Goal: Task Accomplishment & Management: Manage account settings

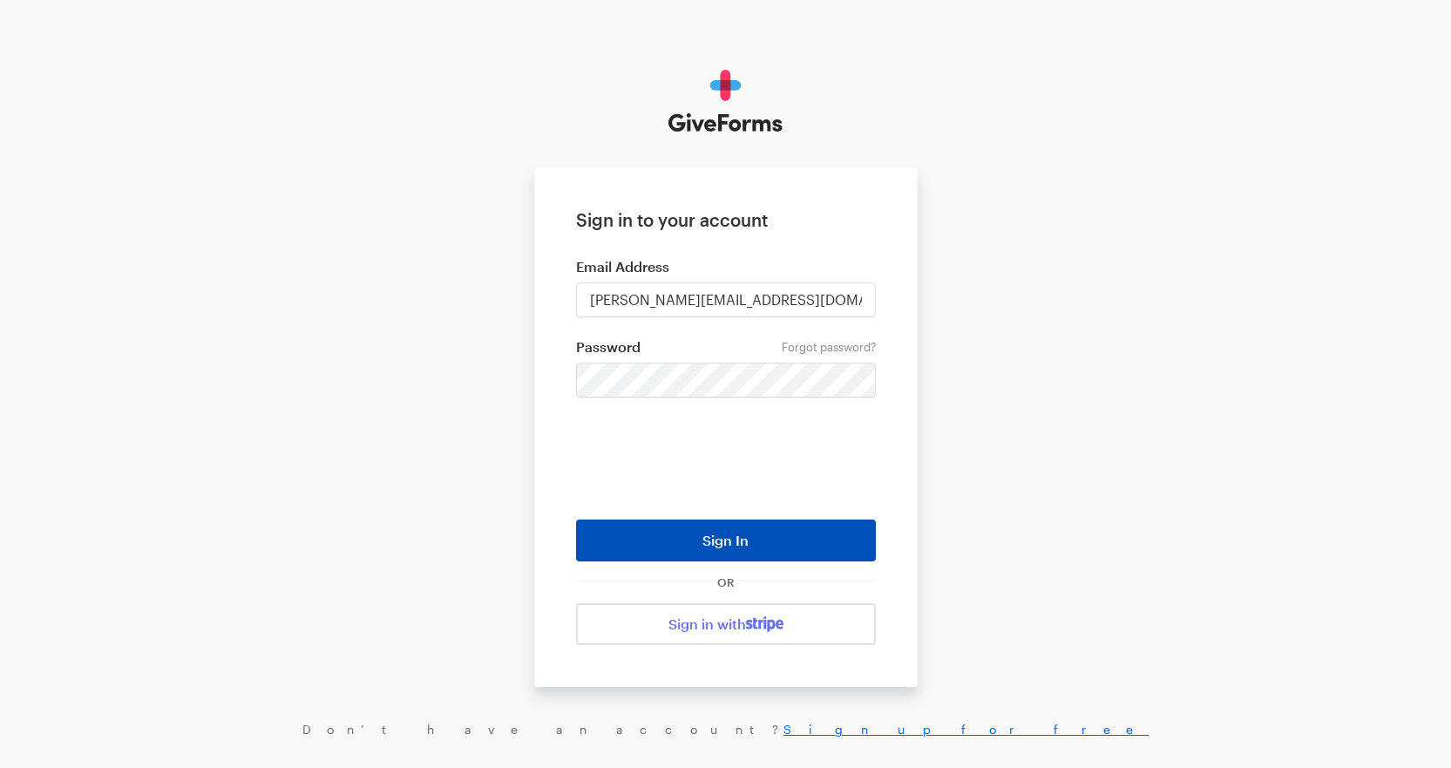
click at [751, 537] on button "Sign In" at bounding box center [726, 541] width 300 height 42
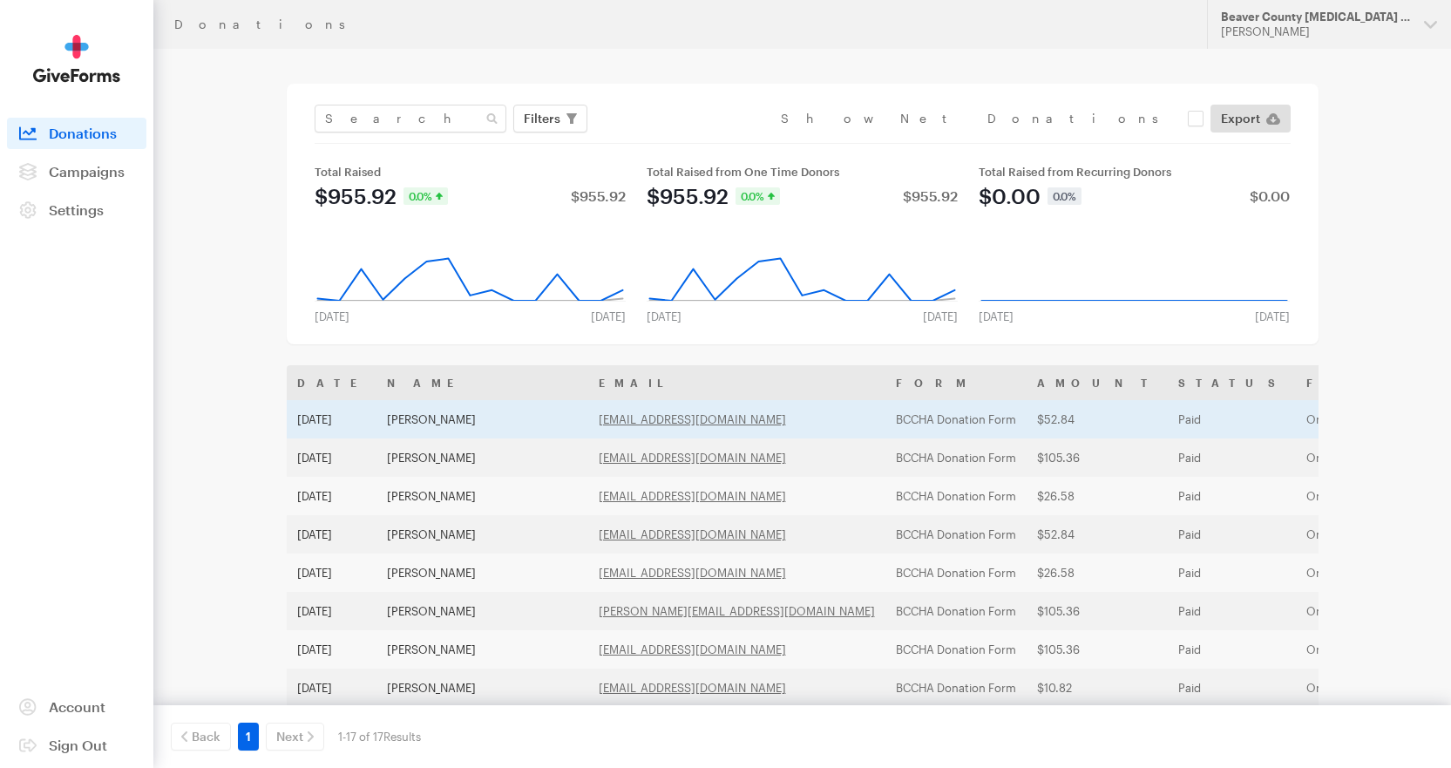
click at [473, 417] on td "Jan McGinnis" at bounding box center [483, 419] width 212 height 38
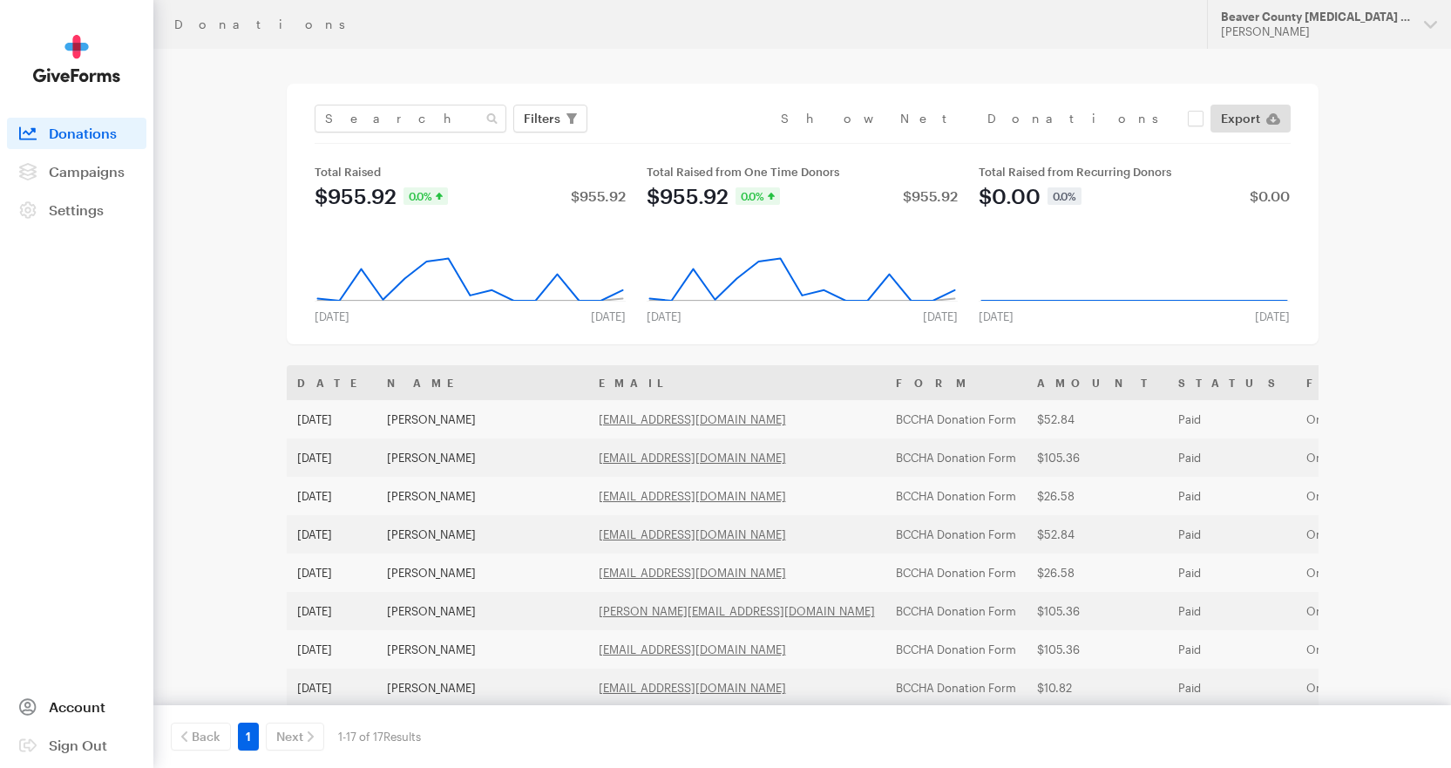
click at [85, 710] on span "Account" at bounding box center [77, 706] width 57 height 17
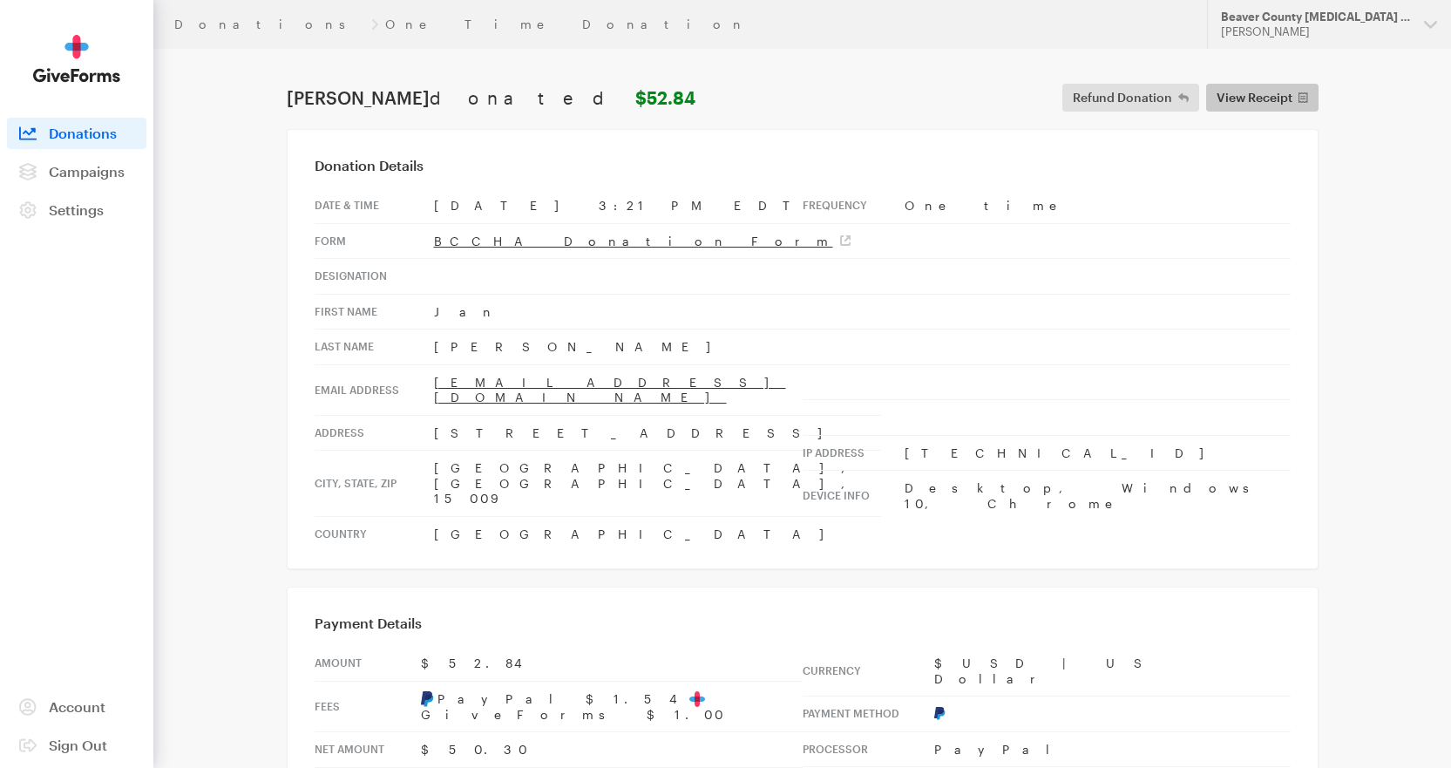
click at [1243, 103] on span "View Receipt" at bounding box center [1255, 97] width 76 height 21
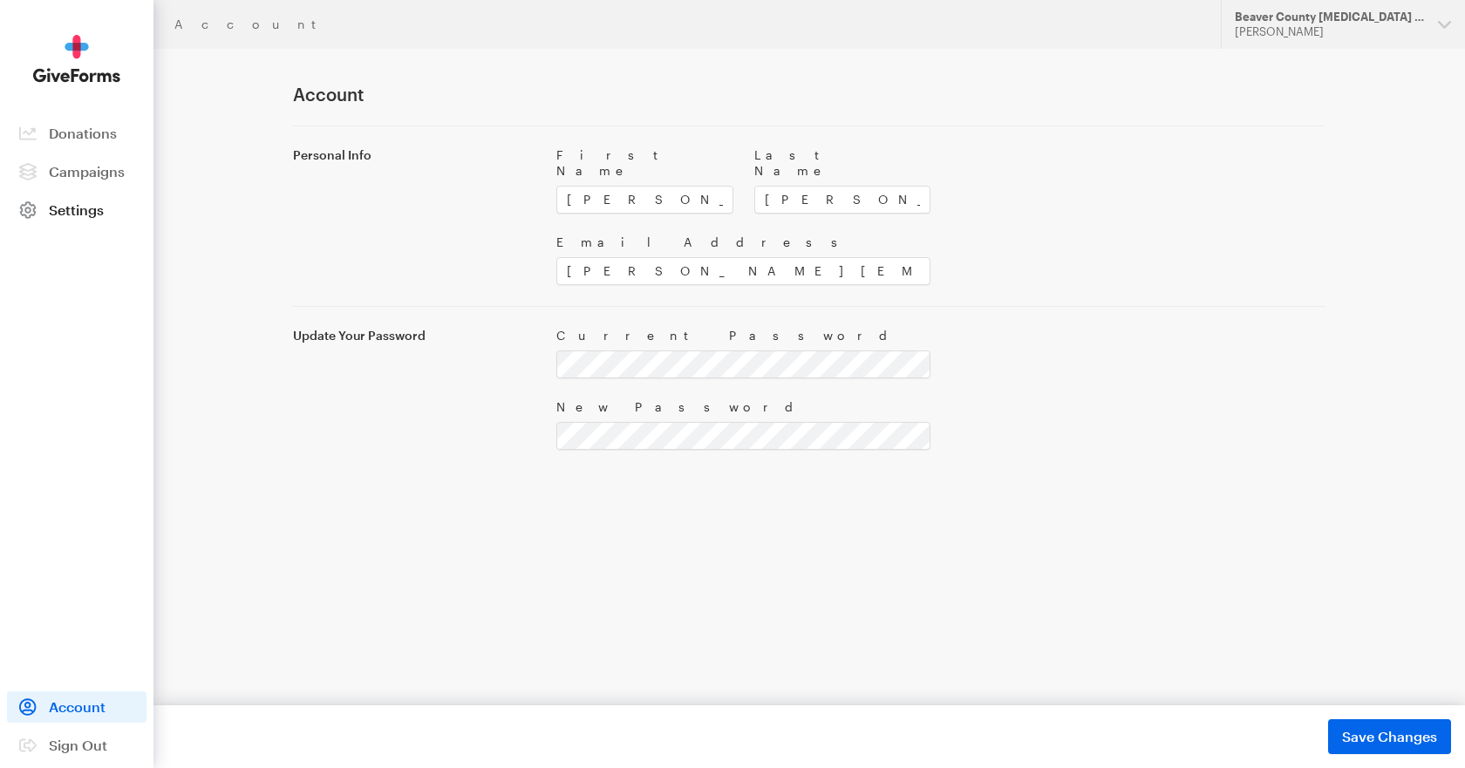
click at [91, 207] on span "Settings" at bounding box center [76, 209] width 55 height 17
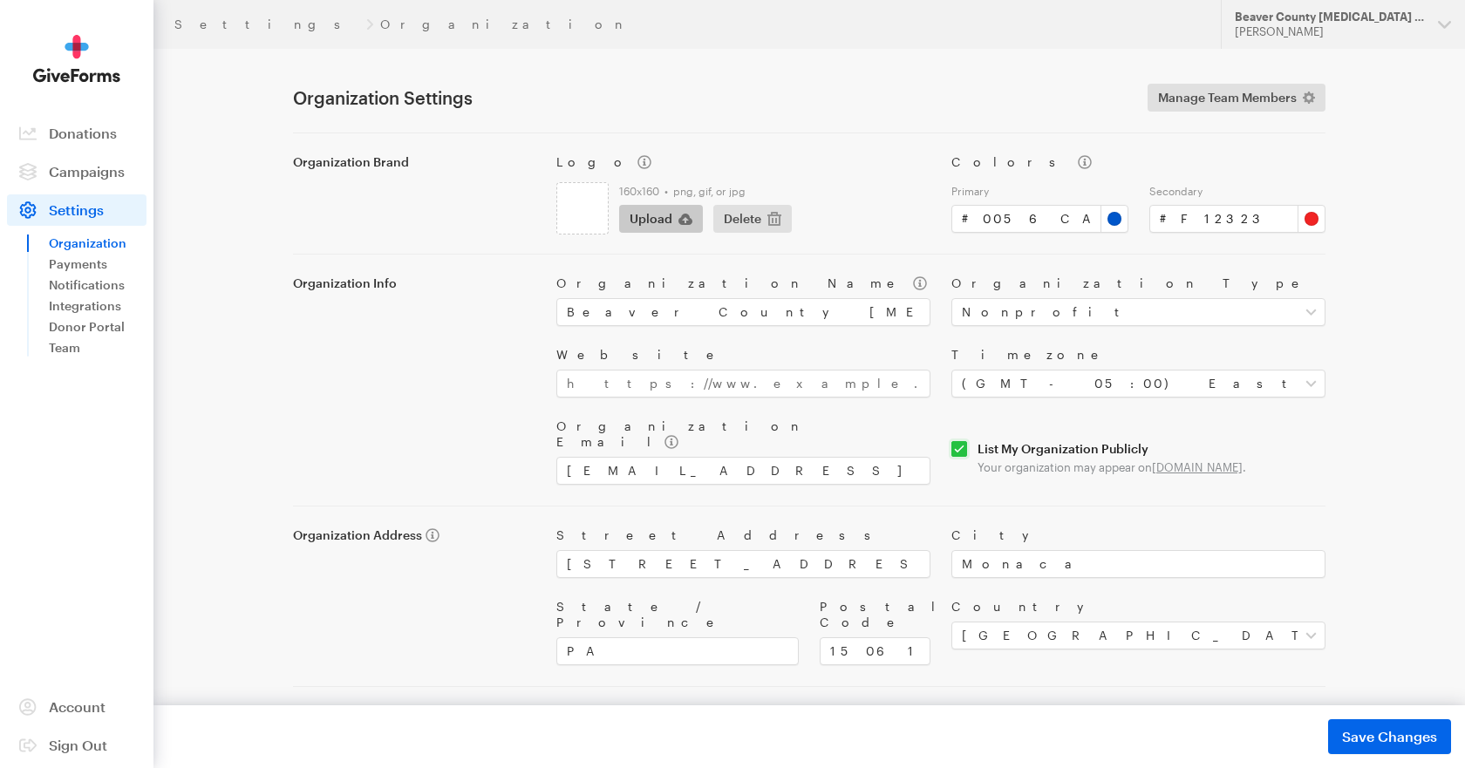
click at [665, 221] on span "Upload" at bounding box center [650, 218] width 43 height 21
type input "C:\fakepath\BCCHA_CMYK_Primary_Vertical.png"
click at [1199, 219] on input "#f12323" at bounding box center [1237, 219] width 177 height 28
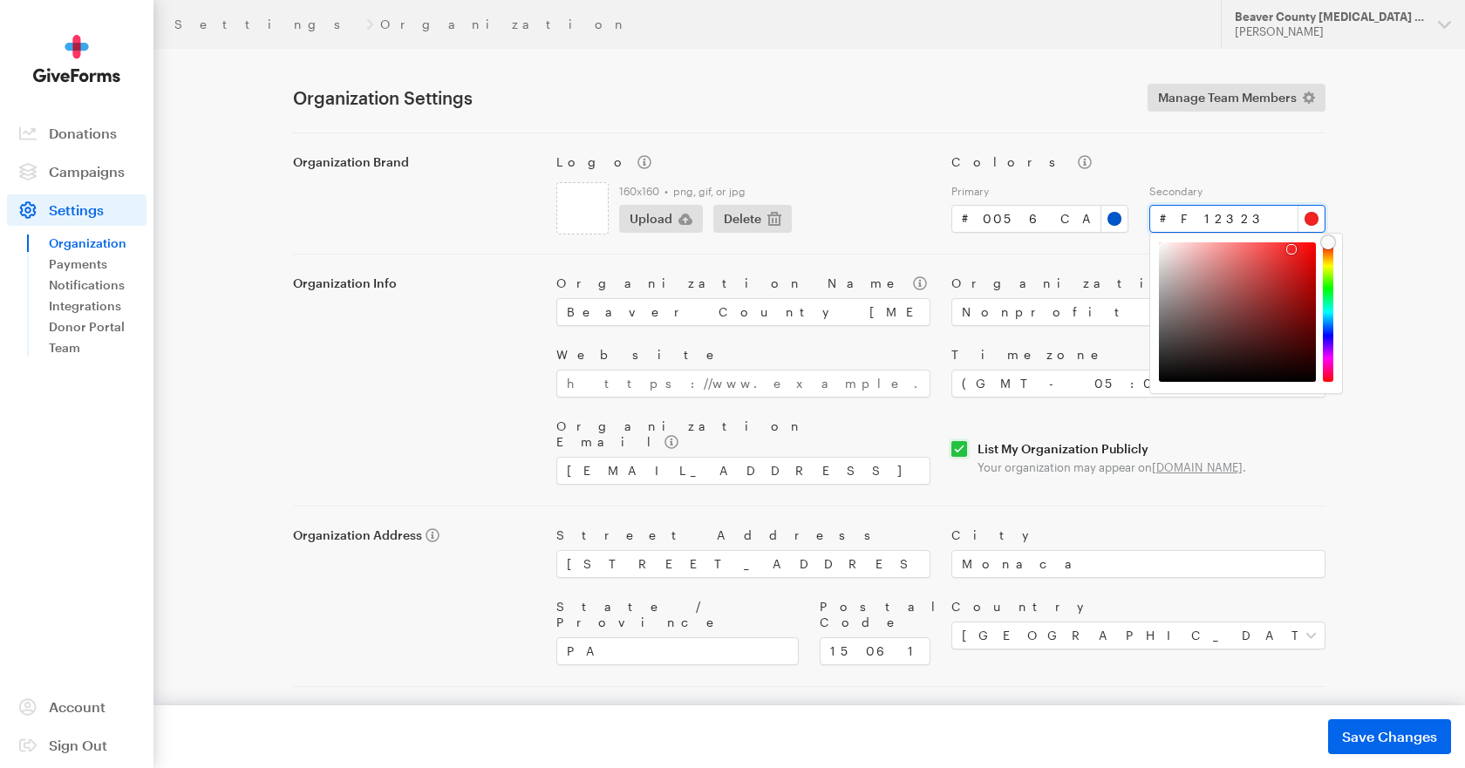
drag, startPoint x: 1212, startPoint y: 220, endPoint x: 1164, endPoint y: 220, distance: 47.9
click at [1164, 220] on input "#f12323" at bounding box center [1237, 219] width 177 height 28
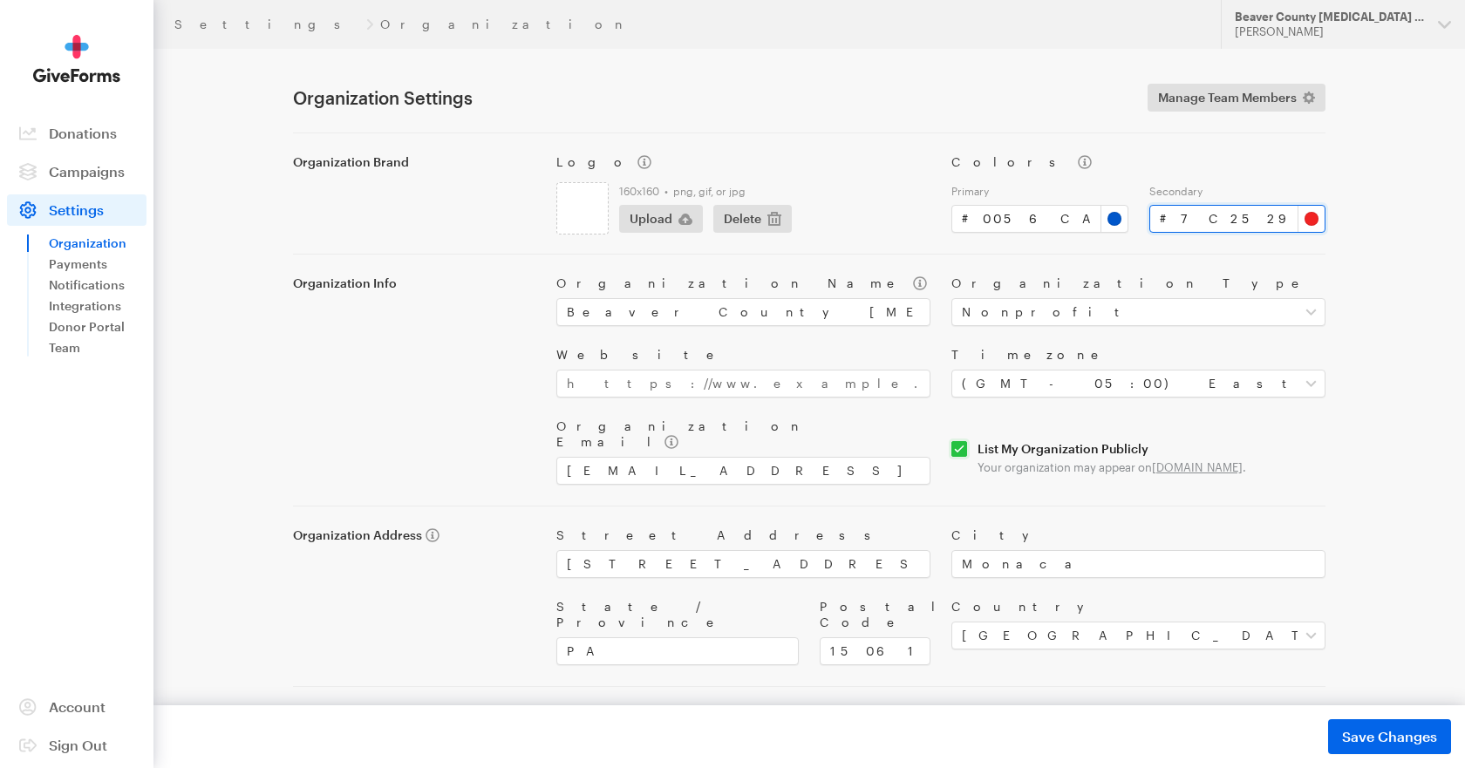
type input "#7c2529"
click at [1227, 262] on div "Organization Name Beaver County Cancer & Heart Association Organization Type Se…" at bounding box center [941, 370] width 790 height 230
drag, startPoint x: 1032, startPoint y: 216, endPoint x: 970, endPoint y: 217, distance: 61.9
click at [970, 217] on input "#0056ca" at bounding box center [1039, 219] width 177 height 28
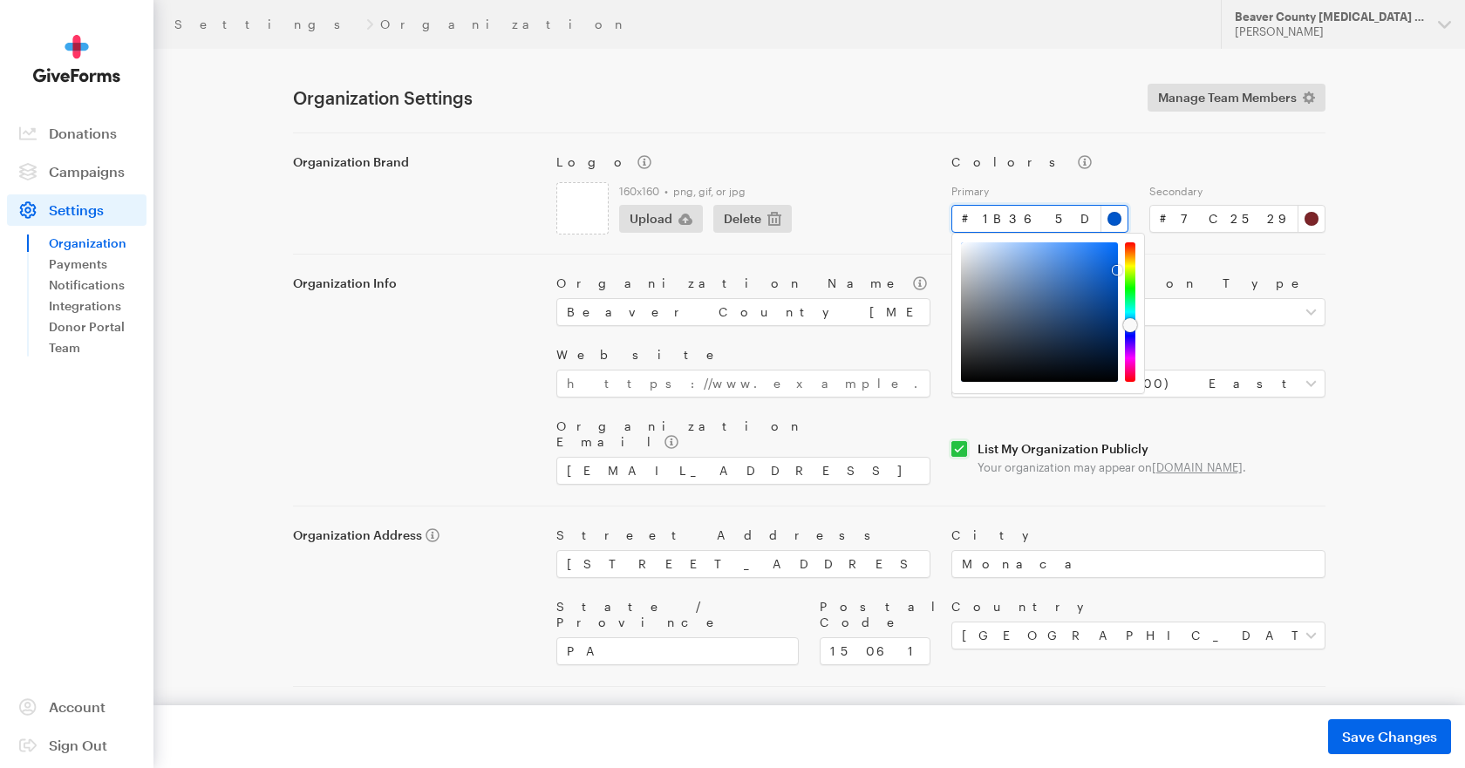
type input "#1b365d"
click at [1328, 719] on button "Save Changes Saved" at bounding box center [1389, 736] width 123 height 35
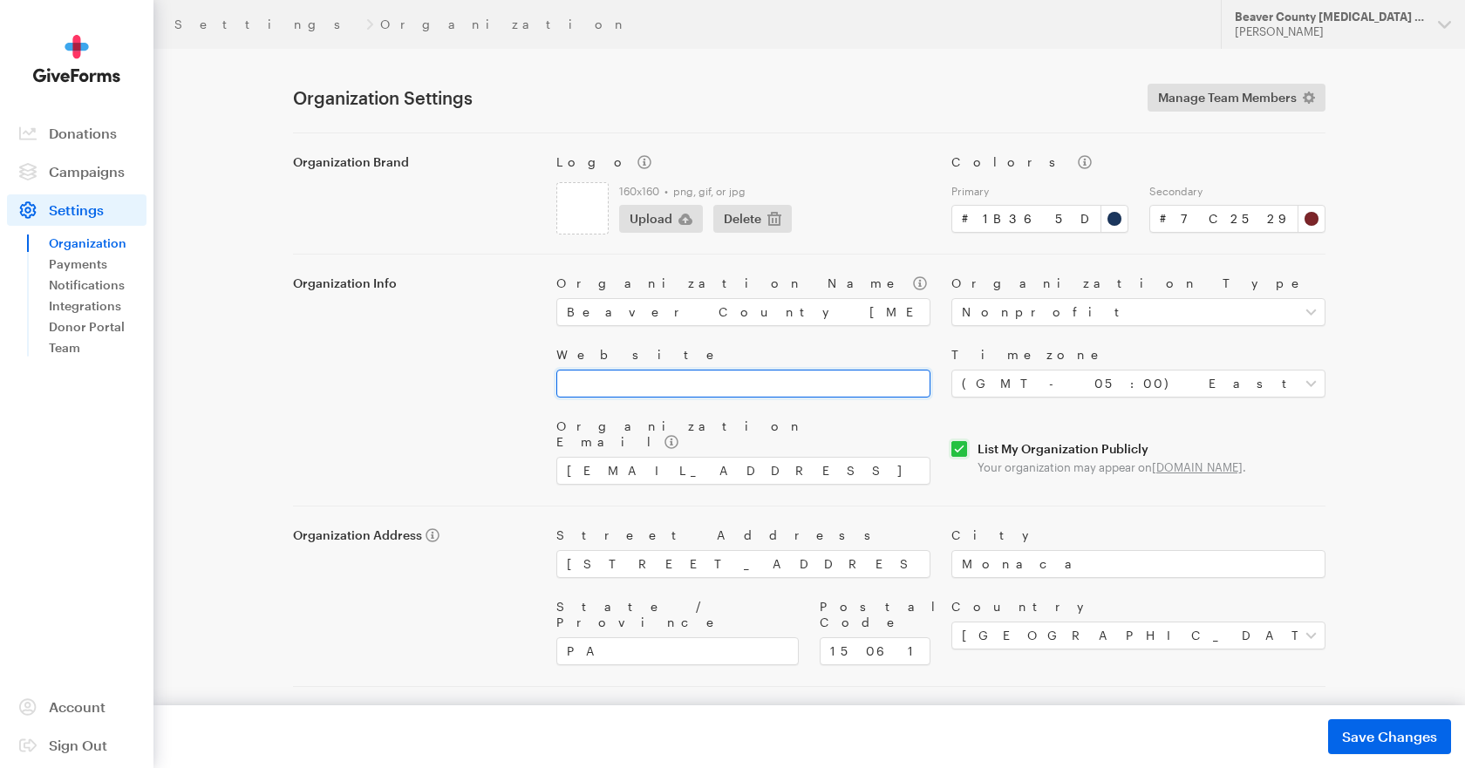
click at [671, 388] on input "Website" at bounding box center [743, 384] width 374 height 28
type input "[DOMAIN_NAME]"
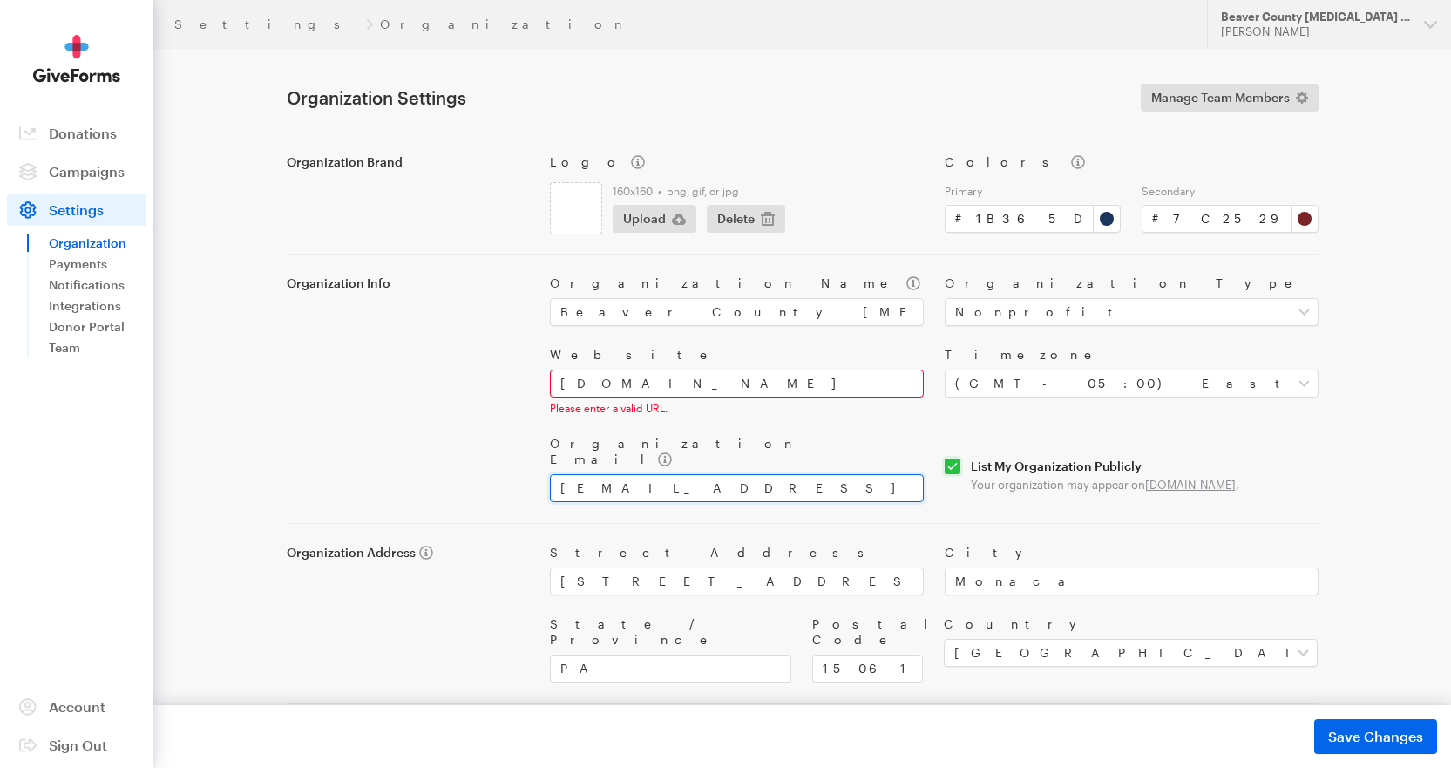
drag, startPoint x: 704, startPoint y: 455, endPoint x: 548, endPoint y: 460, distance: 156.1
click at [548, 460] on div "Organization Email bccha55@comcast.net" at bounding box center [737, 469] width 395 height 66
type input "j"
type input "[EMAIL_ADDRESS][DOMAIN_NAME]"
click at [479, 431] on div "Organization Info" at bounding box center [407, 388] width 263 height 227
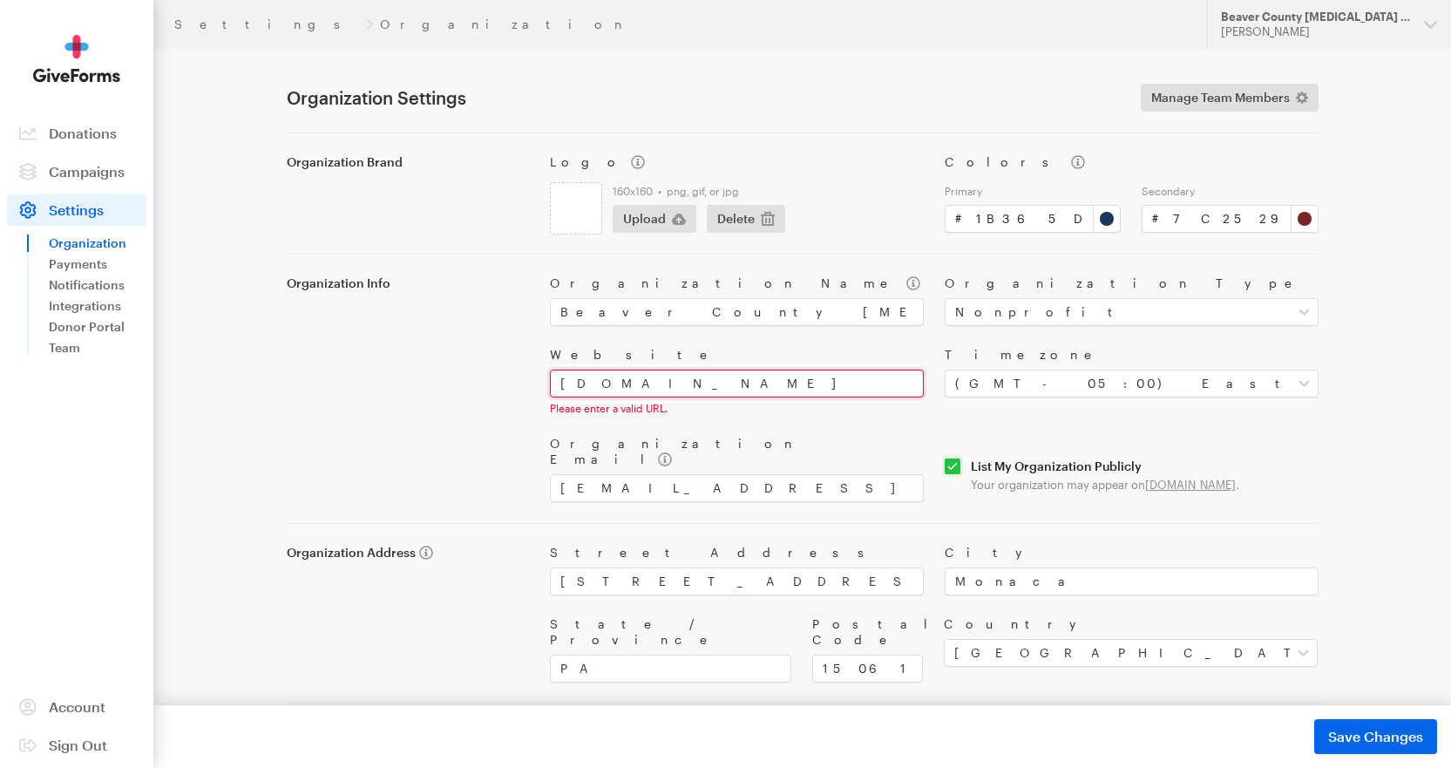
drag, startPoint x: 589, startPoint y: 382, endPoint x: 554, endPoint y: 383, distance: 35.8
click at [554, 383] on input "[DOMAIN_NAME]" at bounding box center [737, 384] width 374 height 28
click at [748, 418] on div "Organization Name Beaver County Cancer & Heart Association Organization Type Se…" at bounding box center [935, 379] width 790 height 248
click at [559, 383] on input "bccha.org" at bounding box center [737, 384] width 374 height 28
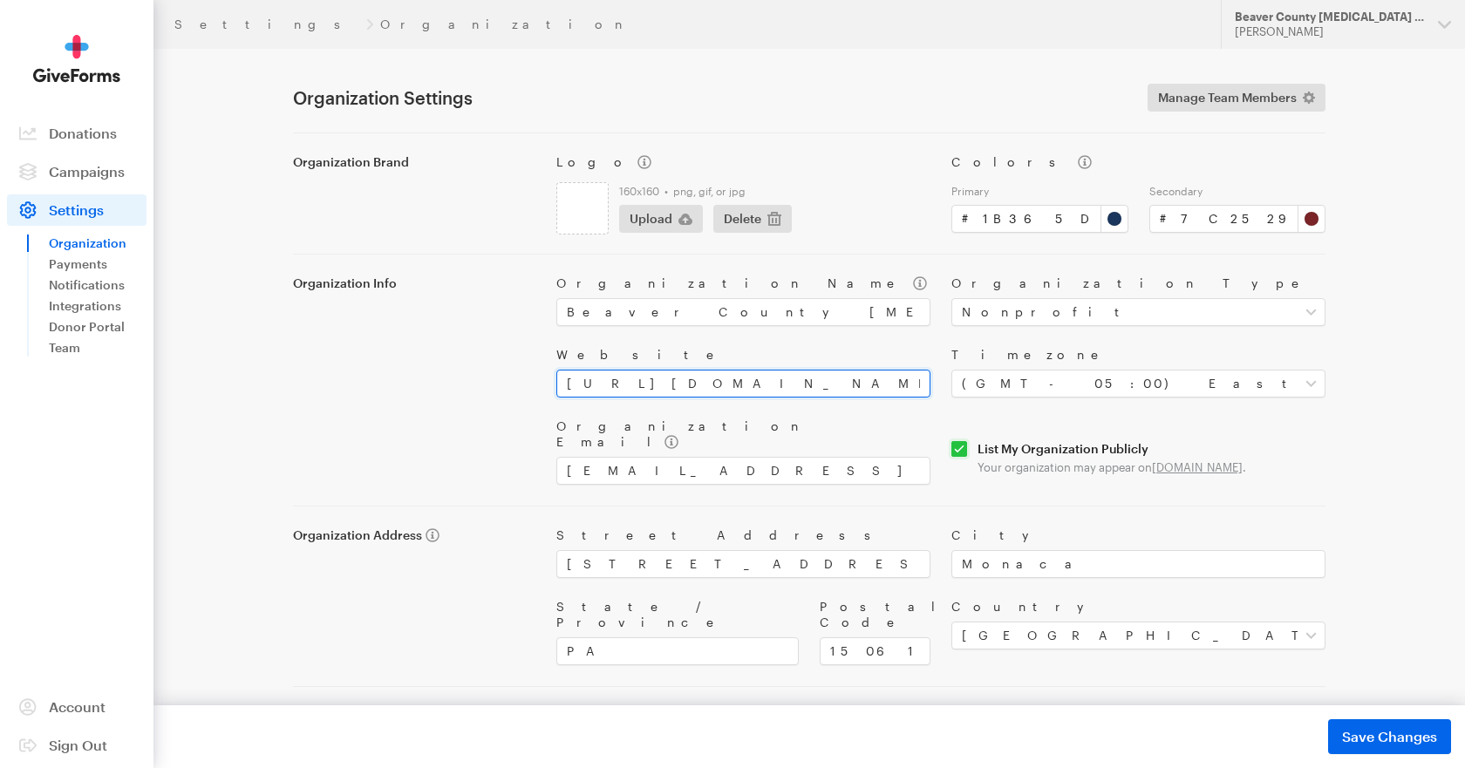
type input "http://www.bccha.org"
click at [528, 383] on div "Organization Info" at bounding box center [413, 379] width 263 height 209
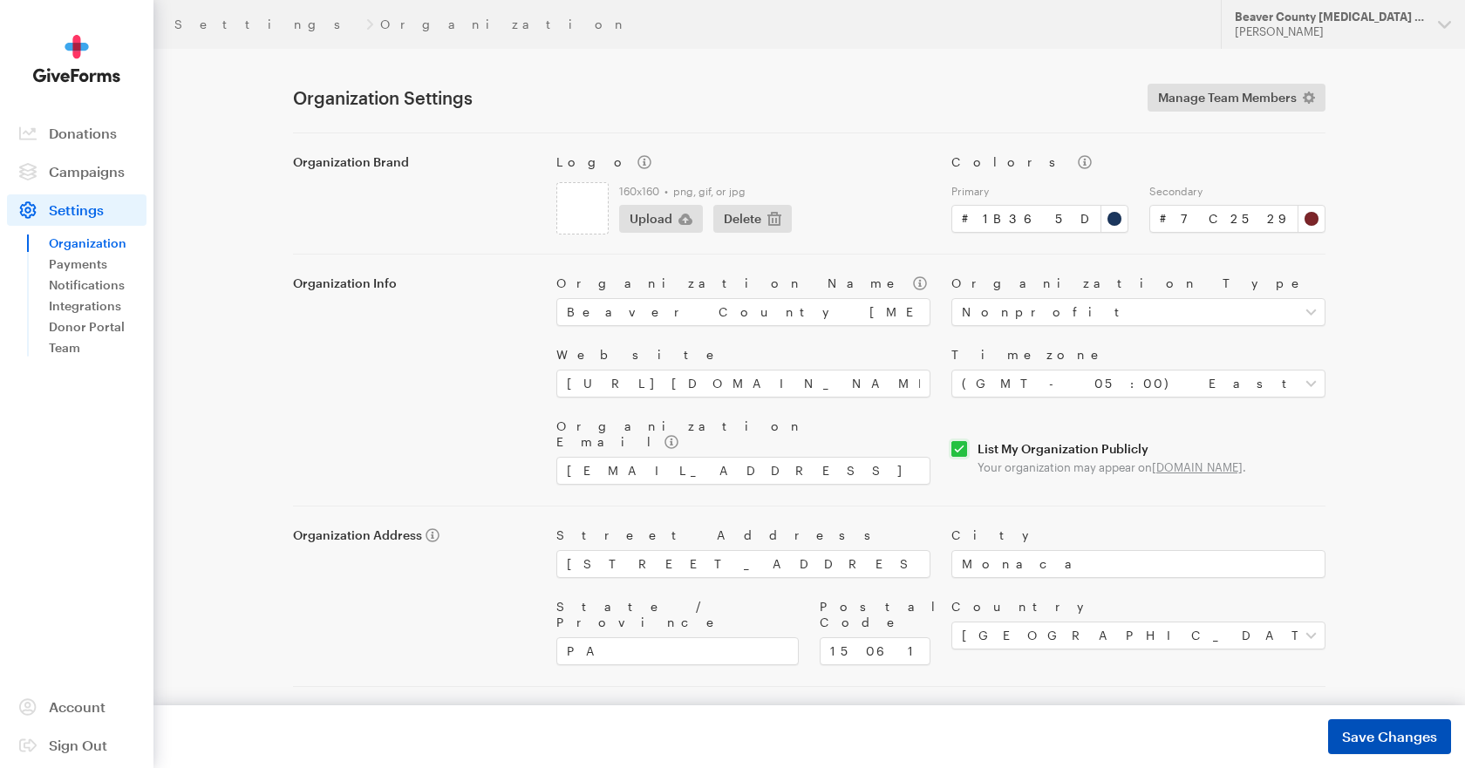
click at [1356, 734] on span "Save Changes" at bounding box center [1389, 736] width 95 height 21
click at [1383, 737] on span "Save Changes" at bounding box center [1389, 736] width 95 height 21
click at [89, 268] on link "Payments" at bounding box center [98, 264] width 98 height 21
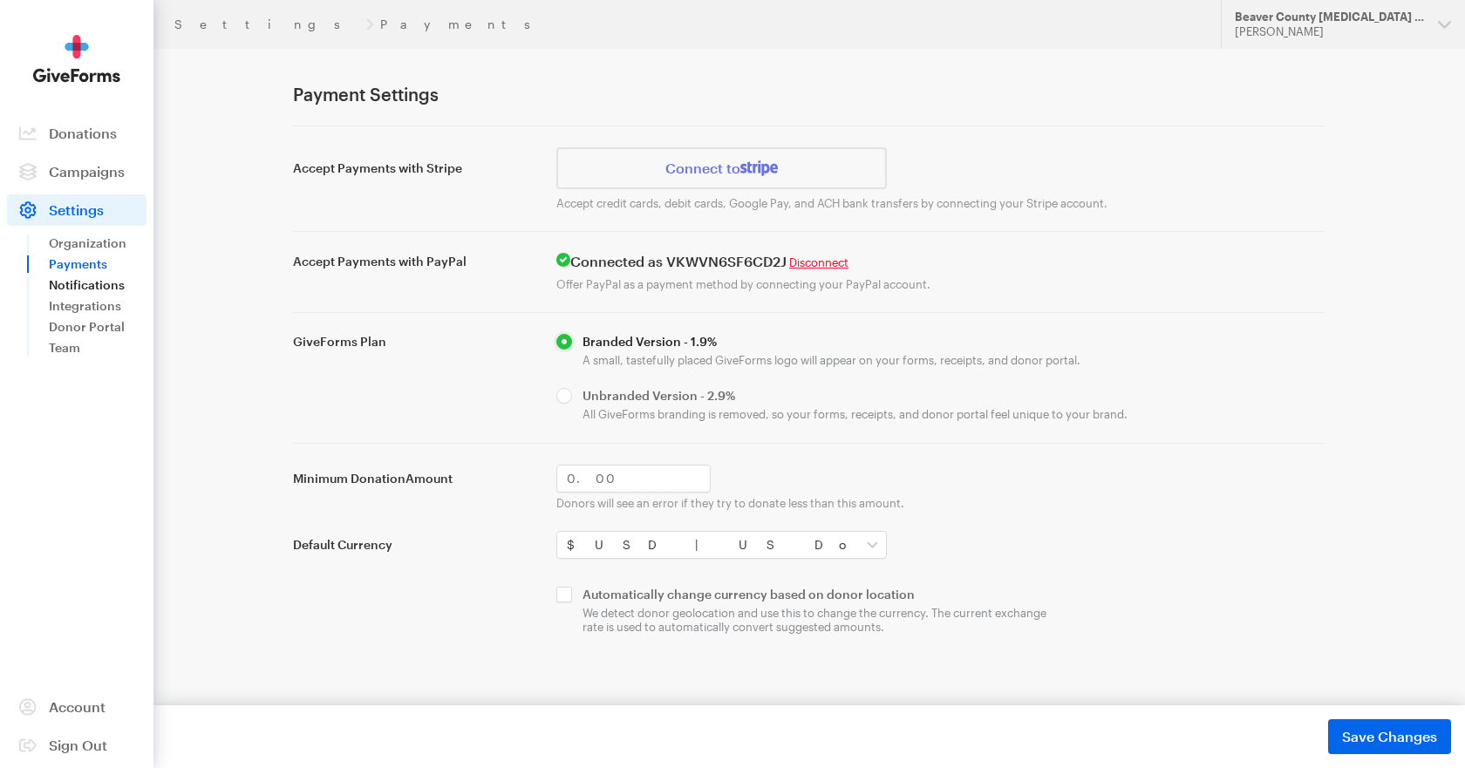
click at [76, 277] on link "Notifications" at bounding box center [98, 285] width 98 height 21
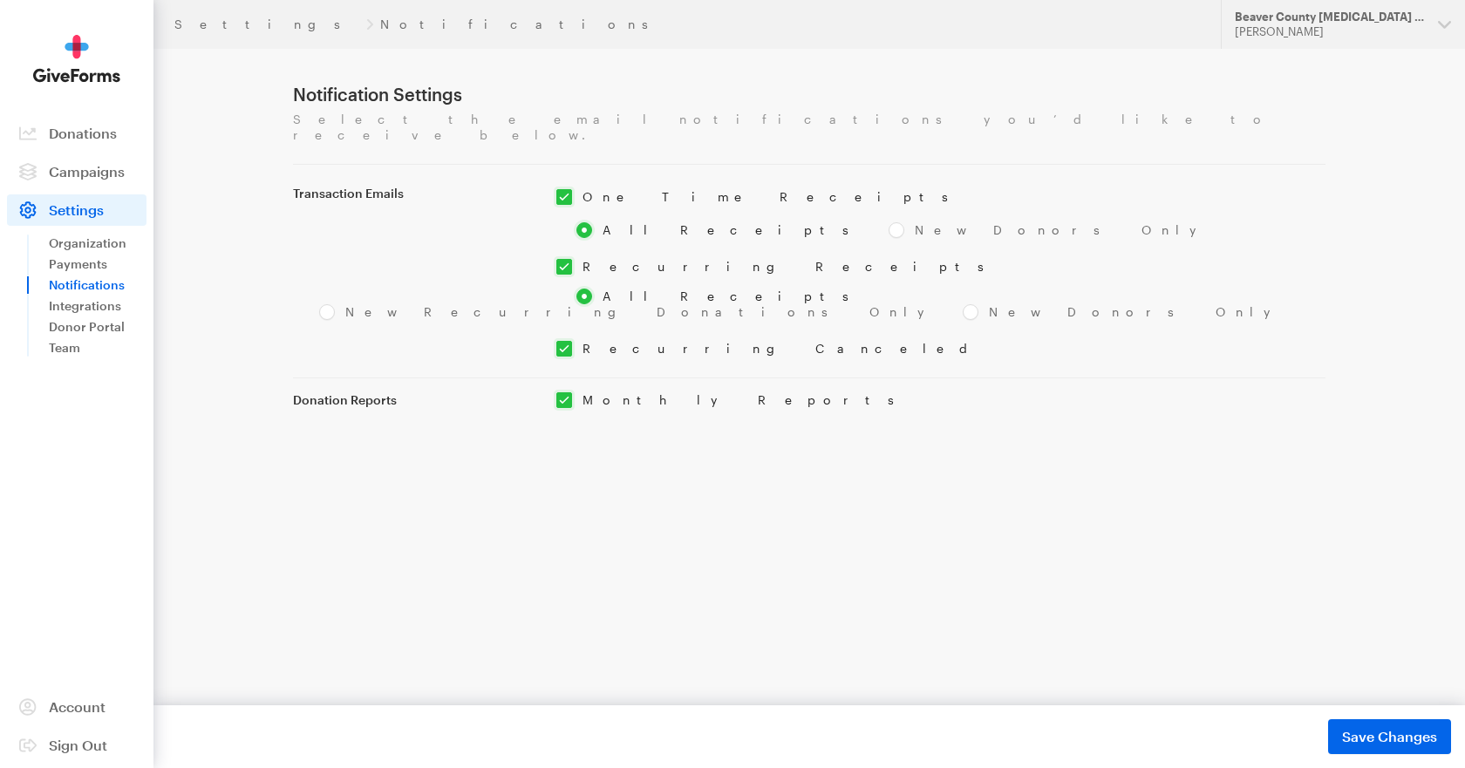
click at [79, 305] on link "Integrations" at bounding box center [98, 306] width 98 height 21
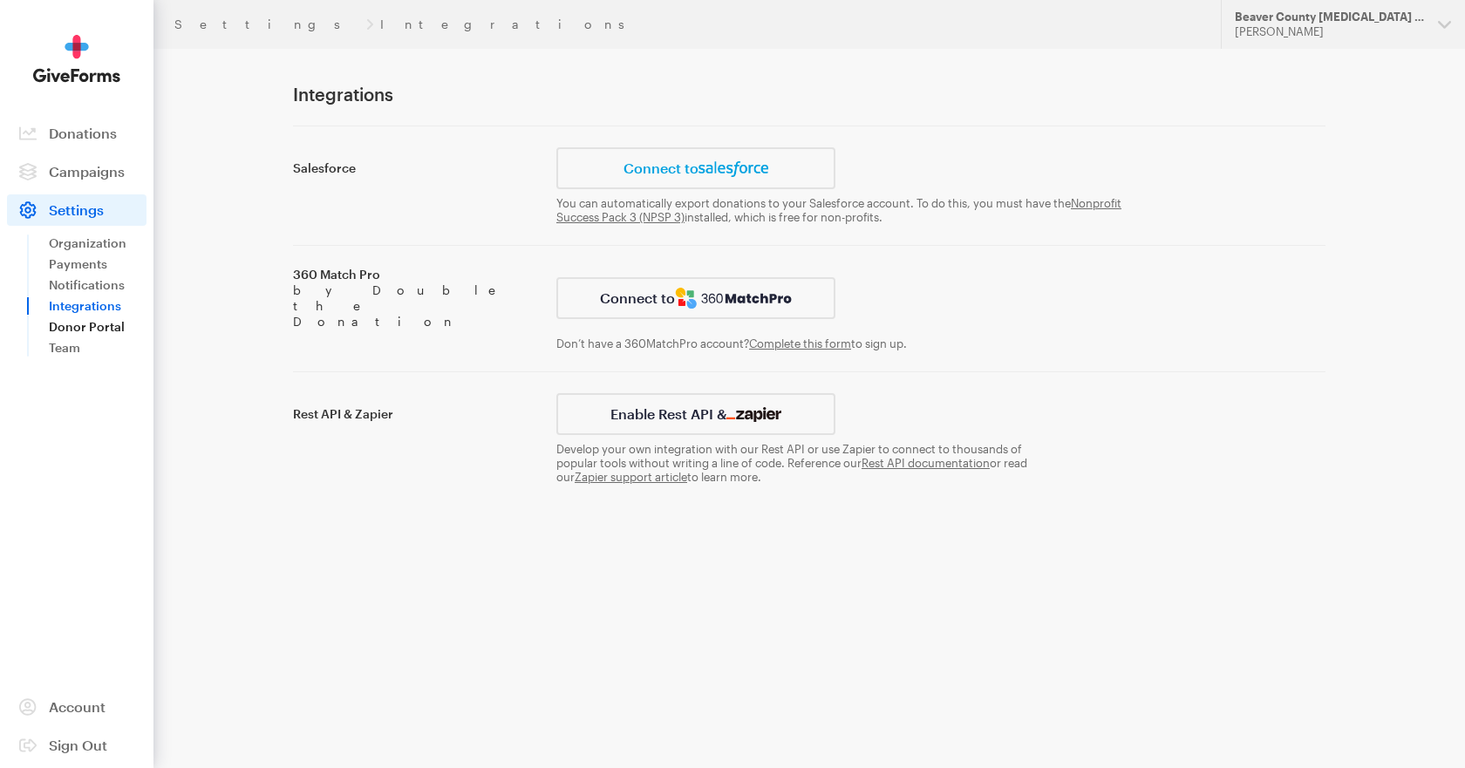
click at [79, 320] on link "Donor Portal" at bounding box center [98, 326] width 98 height 21
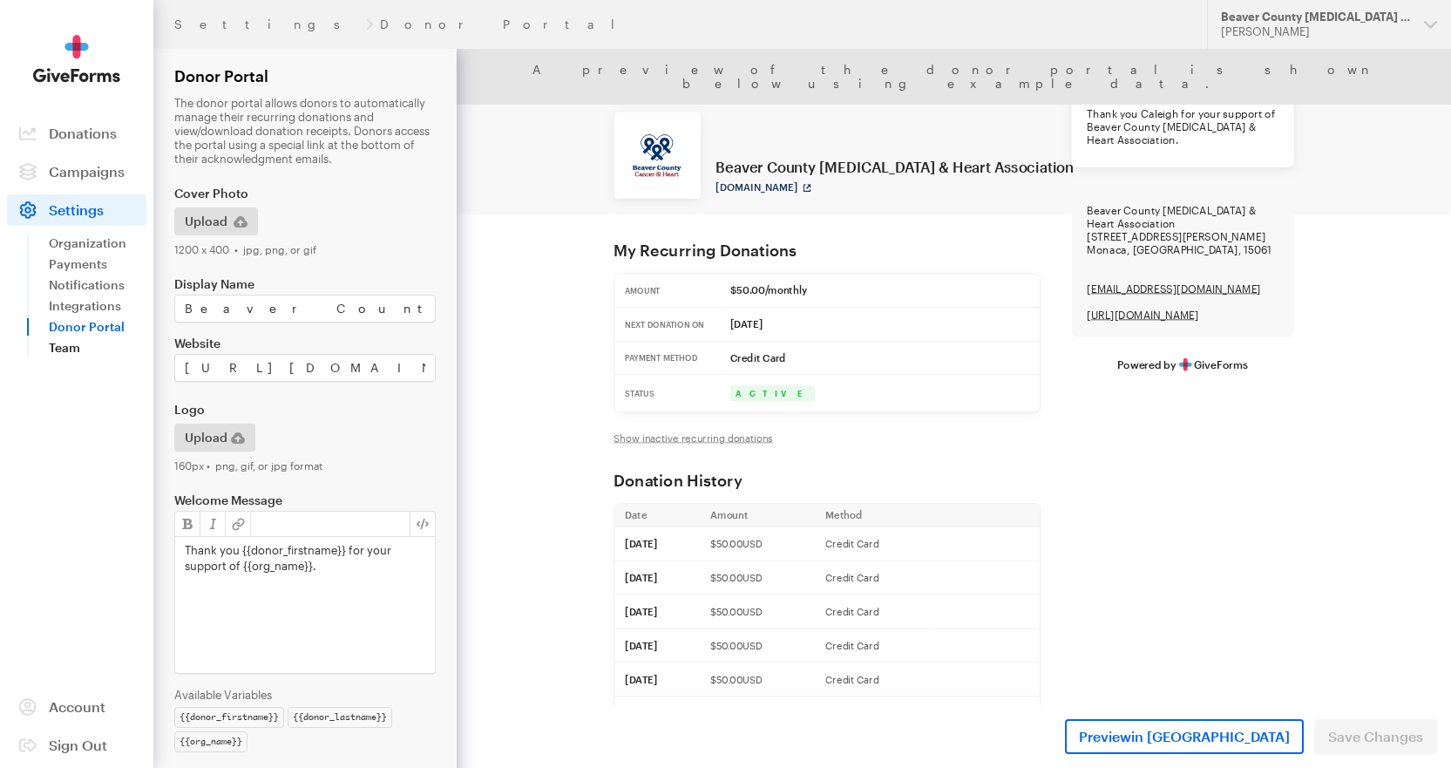
click at [53, 346] on link "Team" at bounding box center [98, 347] width 98 height 21
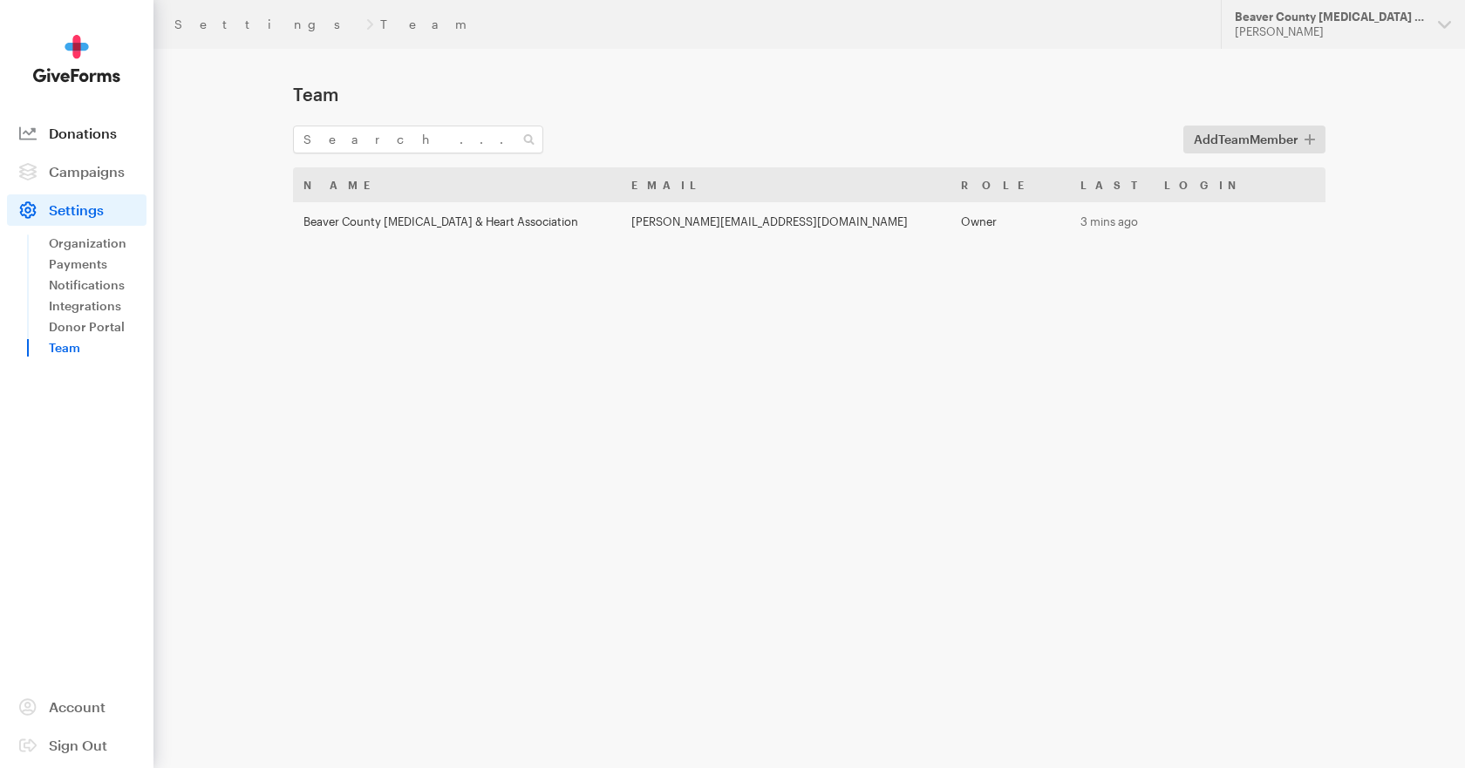
click at [90, 139] on span "Donations" at bounding box center [83, 133] width 68 height 17
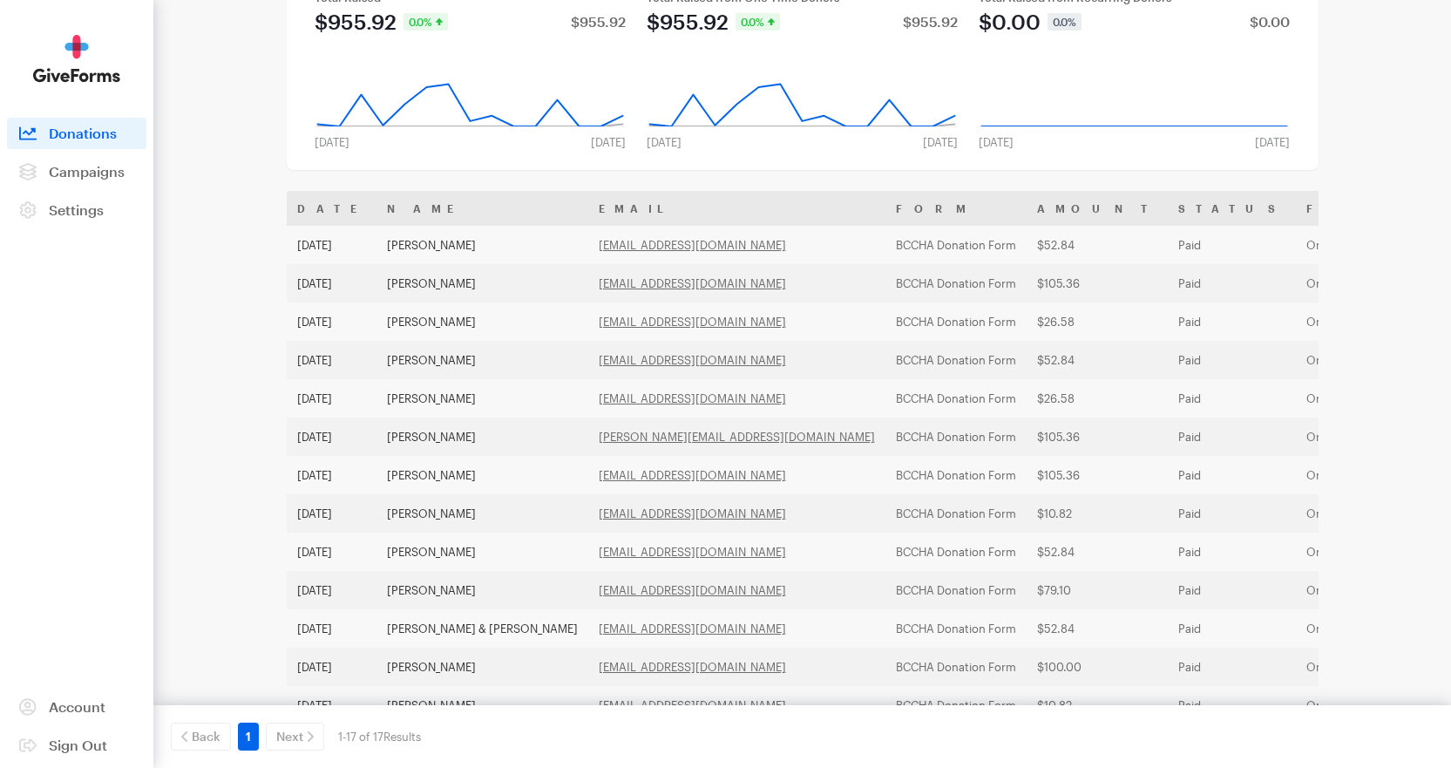
scroll to position [87, 0]
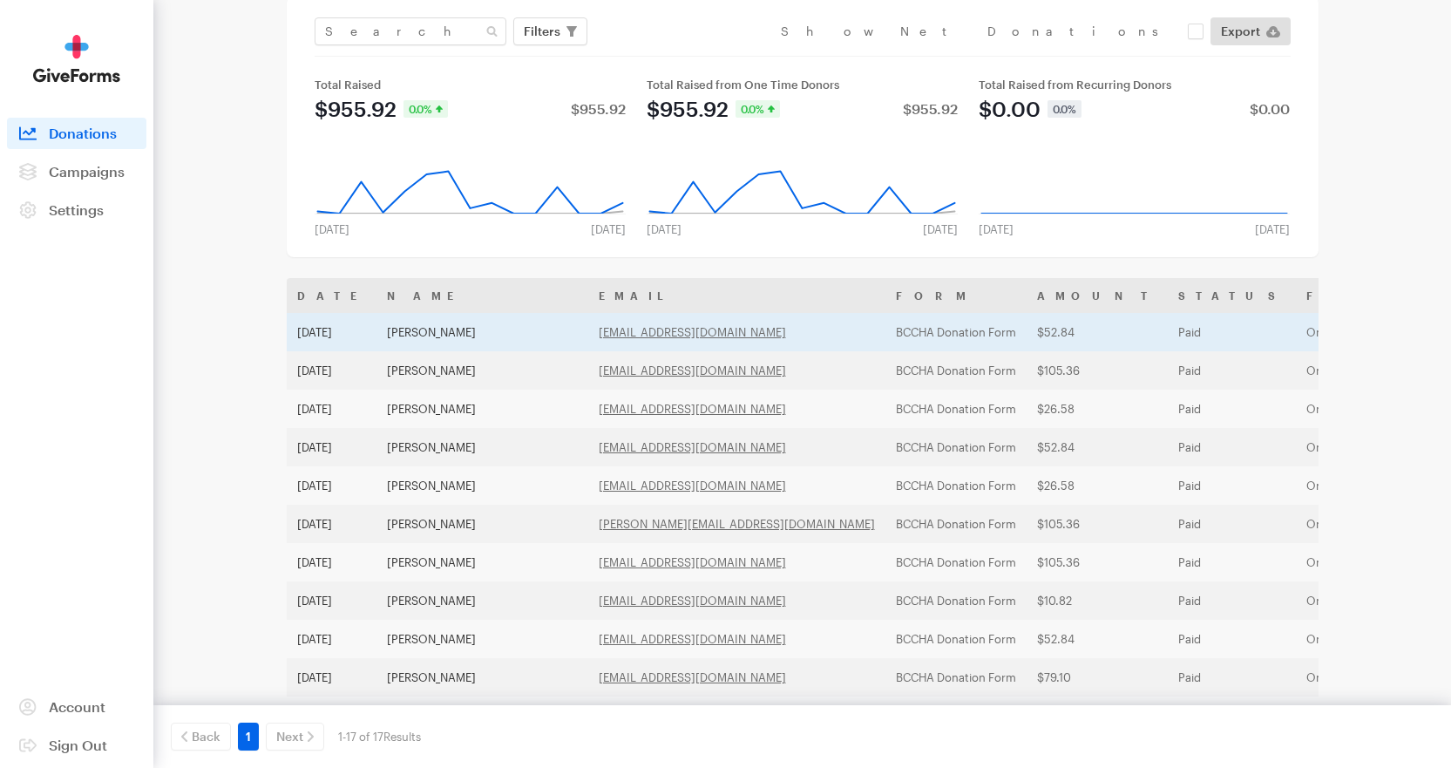
drag, startPoint x: 601, startPoint y: 335, endPoint x: 554, endPoint y: 346, distance: 47.6
click at [588, 346] on td "jrmcginnis57@gmail.com" at bounding box center [736, 332] width 297 height 38
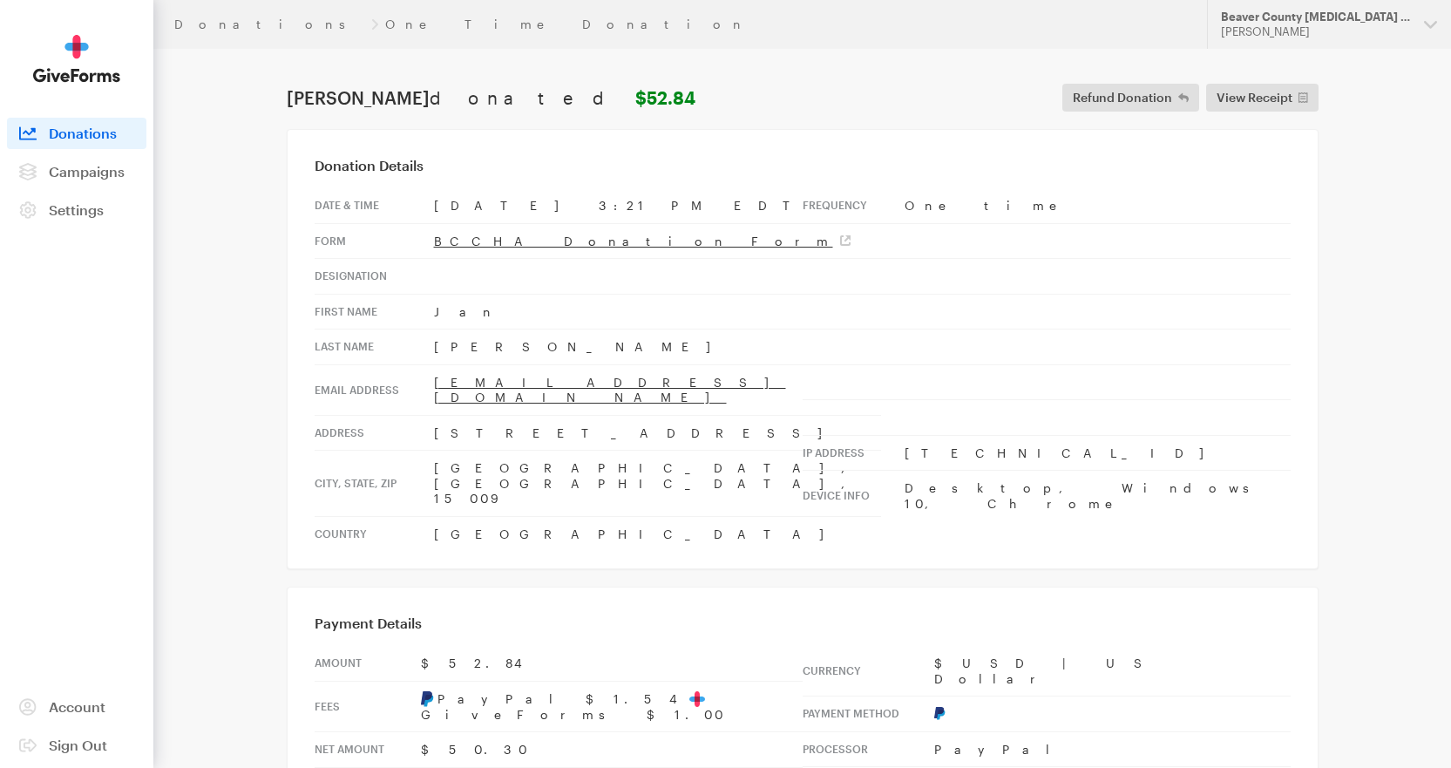
drag, startPoint x: 608, startPoint y: 382, endPoint x: 421, endPoint y: 388, distance: 186.7
click at [421, 388] on tr "Email address [EMAIL_ADDRESS][DOMAIN_NAME]" at bounding box center [598, 389] width 567 height 51
copy tr "[EMAIL_ADDRESS][DOMAIN_NAME]"
click at [307, 329] on div "Donation Details Date & time [DATE] 3:21 PM EDT Form BCCHA Donation Form Design…" at bounding box center [803, 349] width 1032 height 440
